Goal: Information Seeking & Learning: Learn about a topic

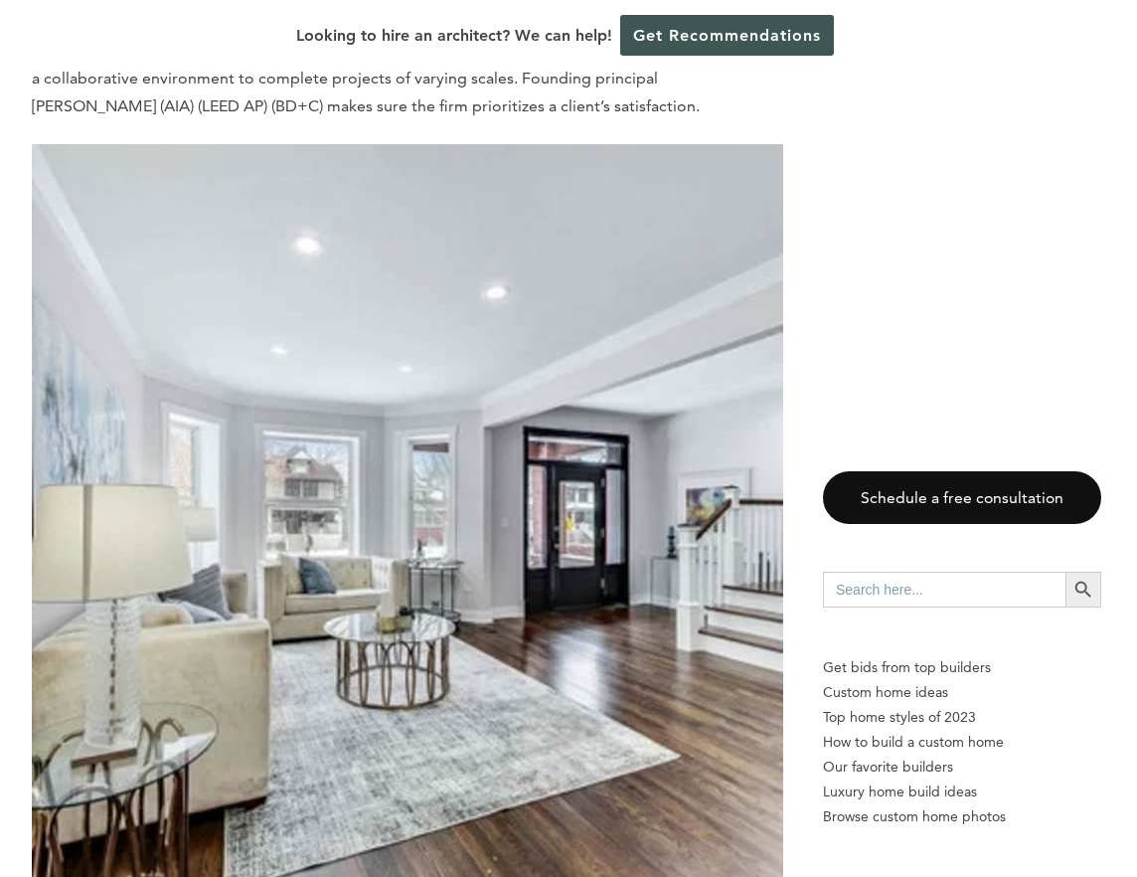
scroll to position [14368, 0]
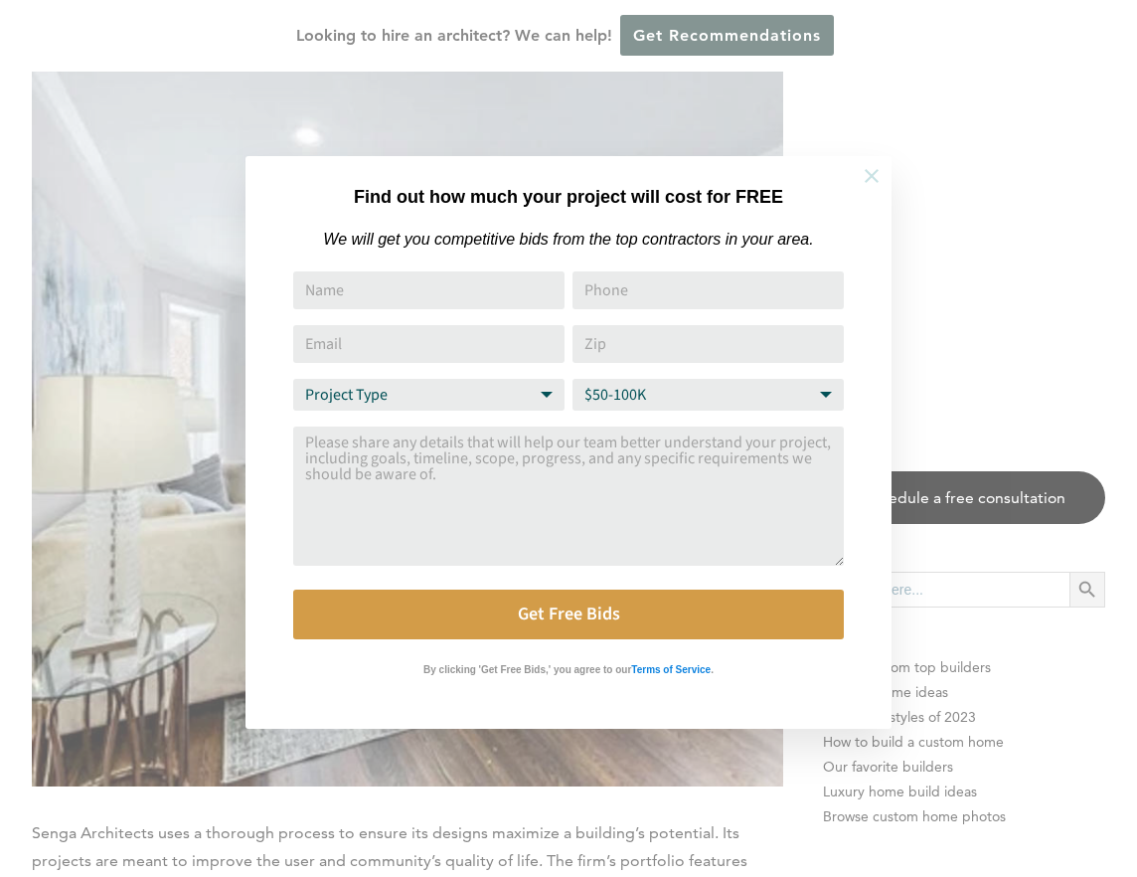
click at [876, 175] on icon at bounding box center [872, 176] width 22 height 22
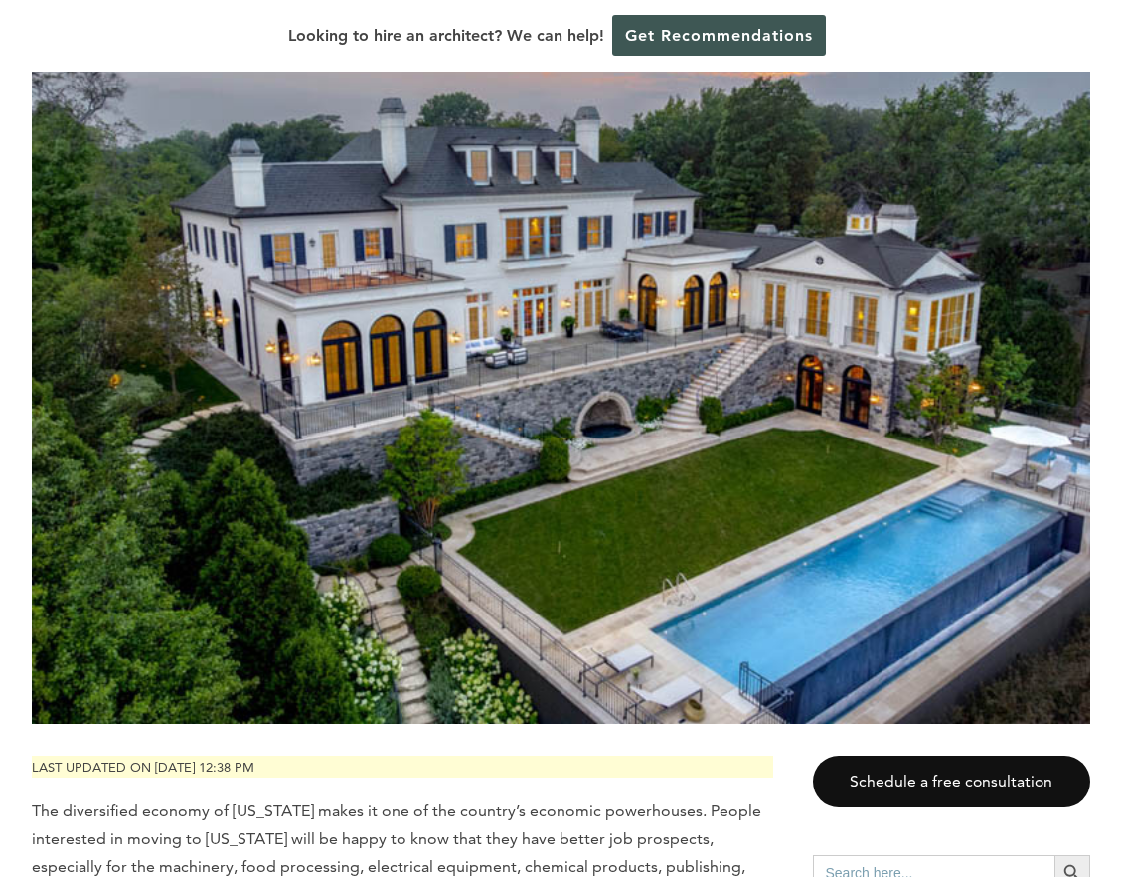
scroll to position [0, 0]
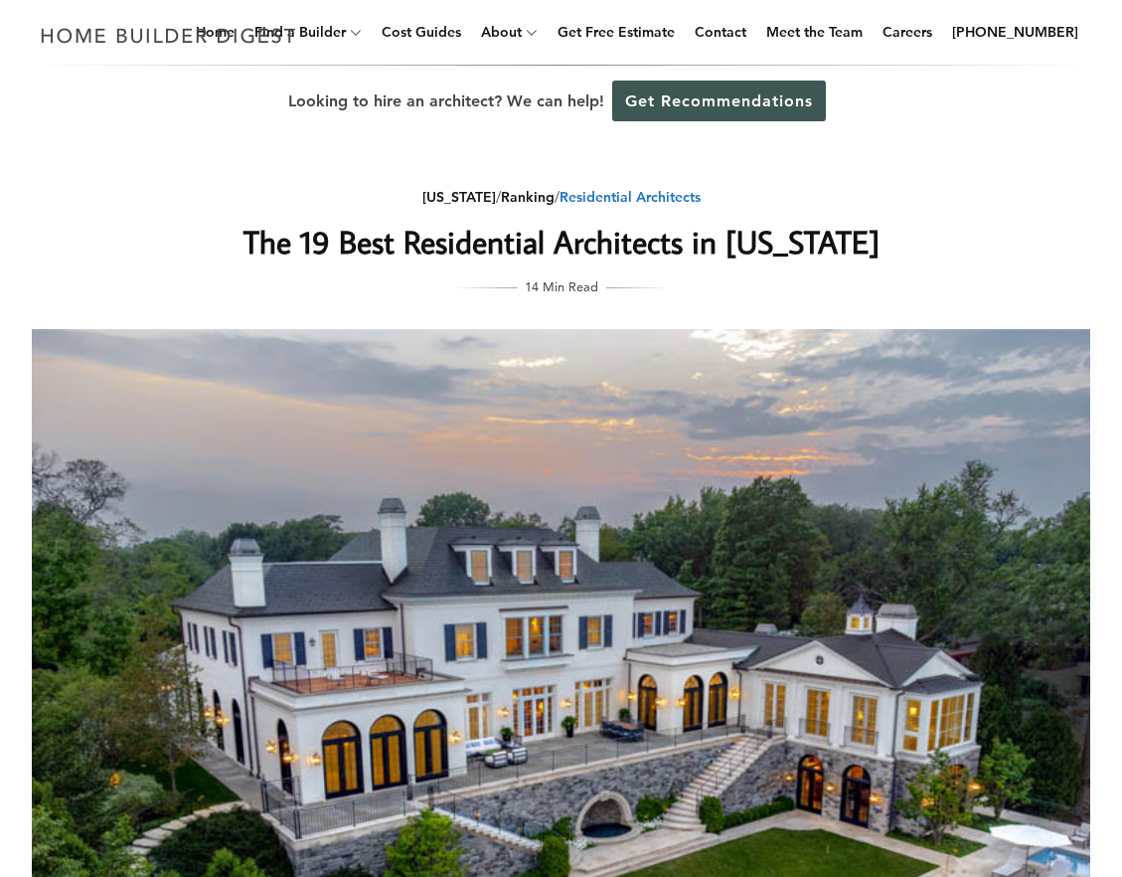
click at [571, 193] on link "Residential Architects" at bounding box center [630, 197] width 141 height 18
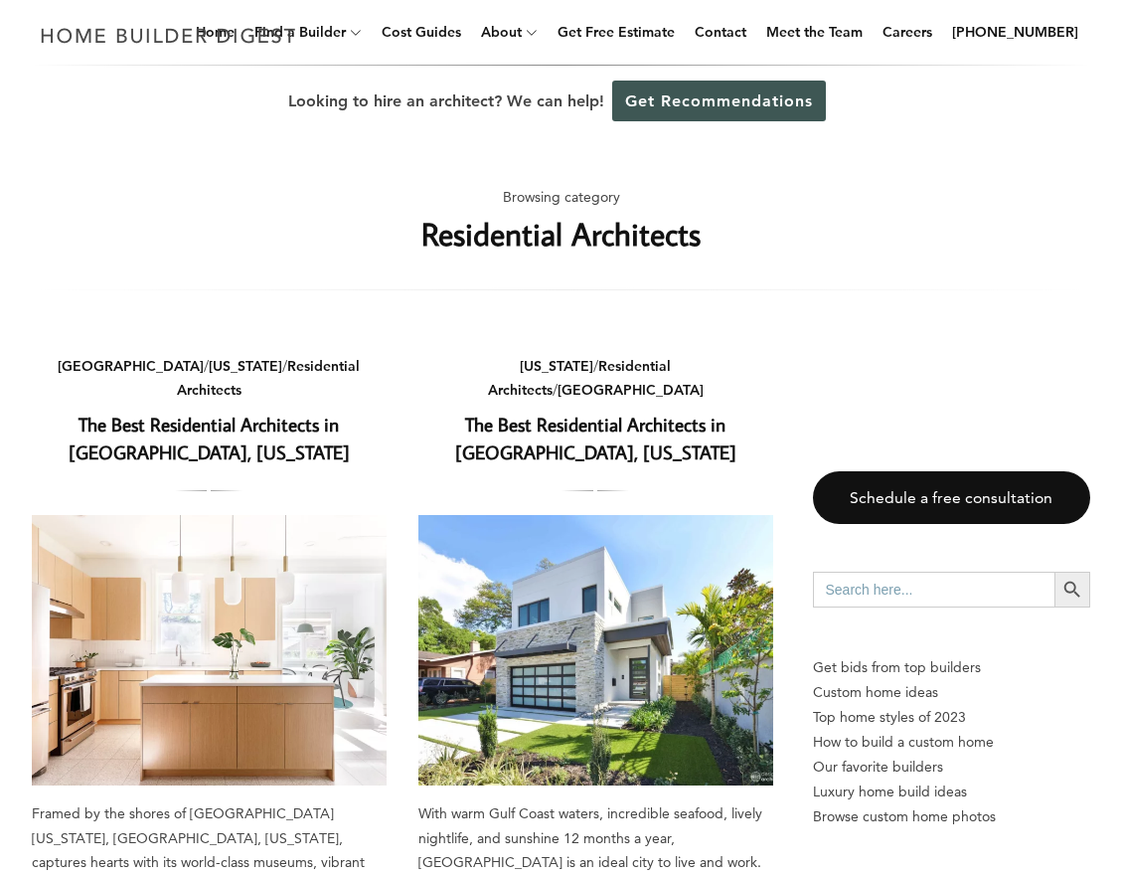
click at [184, 412] on link "The Best Residential Architects in Chicago, Illinois" at bounding box center [209, 439] width 281 height 54
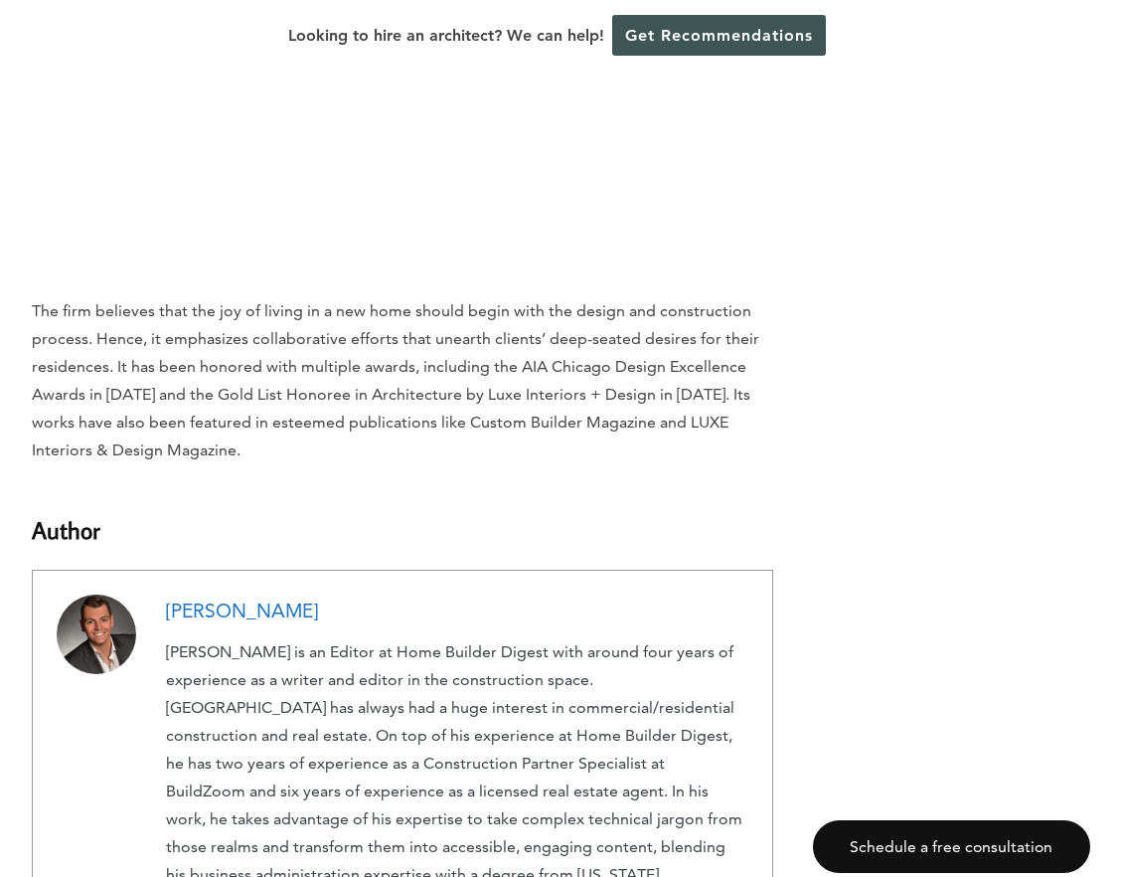
scroll to position [9942, 0]
